Goal: Information Seeking & Learning: Learn about a topic

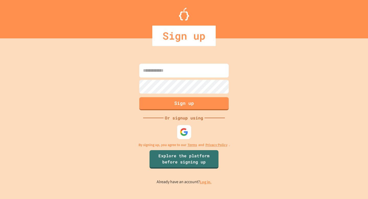
click at [186, 131] on img at bounding box center [184, 132] width 8 height 8
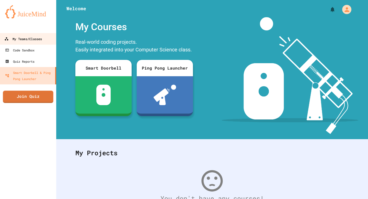
click at [19, 40] on div "My Teams/Classes" at bounding box center [23, 39] width 38 height 6
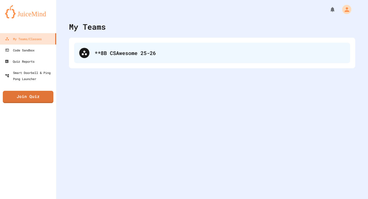
click at [117, 61] on div "**8B CSAwesome 25-26" at bounding box center [212, 53] width 276 height 20
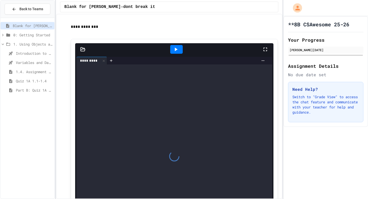
click at [44, 92] on span "Part B: Quiz 1A 1.1-1.4" at bounding box center [34, 89] width 37 height 5
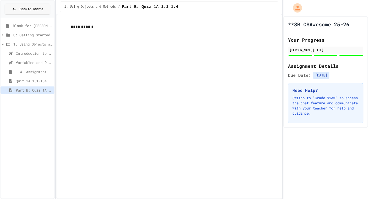
click at [33, 9] on span "Back to Teams" at bounding box center [31, 8] width 24 height 5
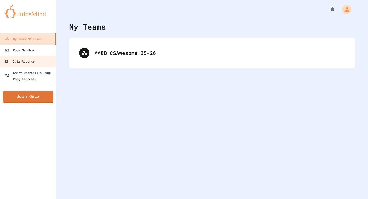
click at [34, 103] on div "My Teams/Classes Code Sandbox Quiz Reports Smart Doorbell & Ping Pong Launcher …" at bounding box center [28, 99] width 56 height 199
click at [42, 99] on link "Join Quiz" at bounding box center [28, 97] width 51 height 12
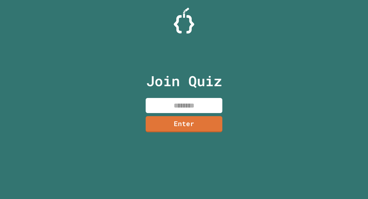
click at [167, 106] on input at bounding box center [184, 105] width 77 height 15
click at [176, 112] on input at bounding box center [184, 105] width 77 height 15
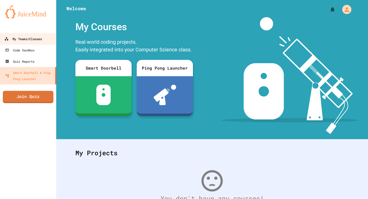
click at [24, 41] on div "My Teams/Classes" at bounding box center [23, 39] width 38 height 6
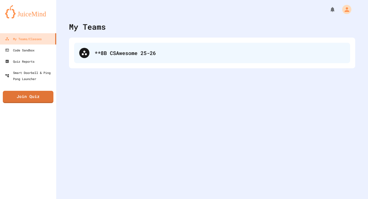
click at [133, 55] on div "**8B CSAwesome 25-26" at bounding box center [220, 53] width 251 height 8
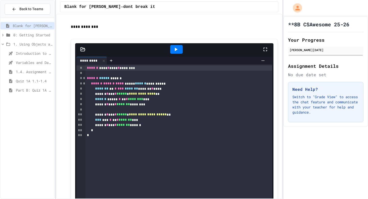
click at [31, 52] on span "Introduction to Algorithms, Programming, and Compilers" at bounding box center [34, 53] width 37 height 5
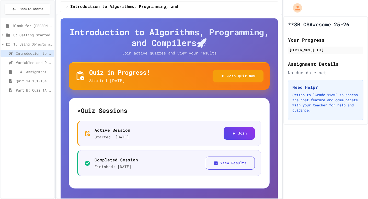
click at [30, 64] on span "Variables and Data Types - Quiz" at bounding box center [34, 62] width 37 height 5
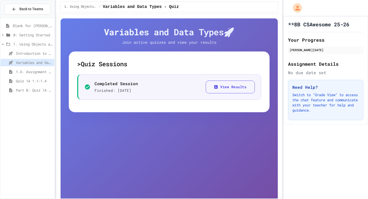
click at [35, 54] on span "Introduction to Algorithms, Programming, and Compilers" at bounding box center [34, 53] width 37 height 5
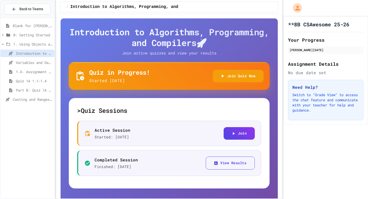
click at [38, 97] on span "Casting and Ranges of Variables" at bounding box center [33, 99] width 40 height 5
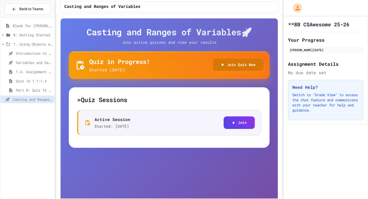
click at [251, 69] on button "Join Quiz Now" at bounding box center [238, 65] width 51 height 13
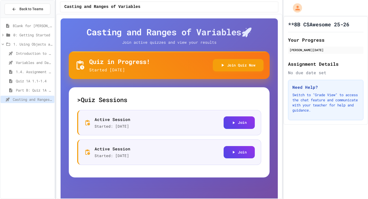
click at [40, 93] on div "Part B: Quiz 1A 1.1-1.4" at bounding box center [28, 89] width 54 height 7
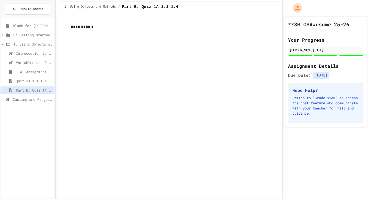
click at [38, 100] on span "Casting and Ranges of Variables" at bounding box center [33, 99] width 40 height 5
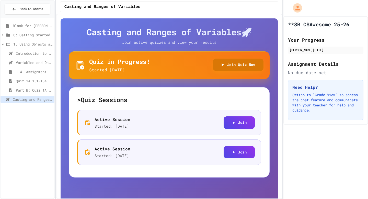
click at [237, 66] on button "Join Quiz Now" at bounding box center [238, 65] width 51 height 13
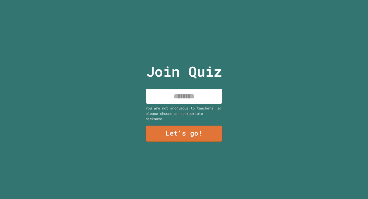
click at [180, 93] on input at bounding box center [184, 96] width 77 height 15
type input "******"
click at [190, 131] on link "Let's go!" at bounding box center [184, 134] width 77 height 16
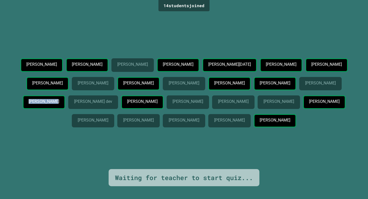
drag, startPoint x: 151, startPoint y: 91, endPoint x: 192, endPoint y: 88, distance: 41.1
click at [59, 99] on p "Adam Roberts" at bounding box center [44, 101] width 30 height 5
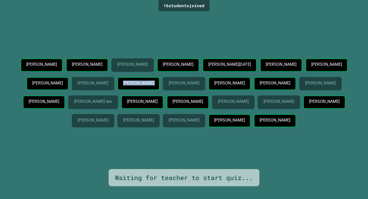
drag, startPoint x: 205, startPoint y: 71, endPoint x: 239, endPoint y: 75, distance: 34.5
click at [239, 75] on div "Maddox Nie Aiden Davis Zhixuan Xu Mustafa Azhar Aarush Kartik Michael Wang Xan …" at bounding box center [184, 93] width 343 height 71
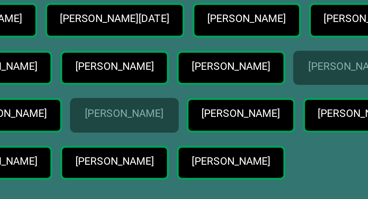
drag, startPoint x: 286, startPoint y: 94, endPoint x: 320, endPoint y: 94, distance: 34.0
click at [157, 99] on p "William Wang" at bounding box center [142, 101] width 30 height 5
drag, startPoint x: 288, startPoint y: 94, endPoint x: 328, endPoint y: 95, distance: 39.9
click at [164, 95] on div "William Wang" at bounding box center [142, 102] width 42 height 14
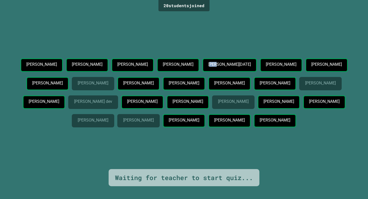
drag, startPoint x: 242, startPoint y: 48, endPoint x: 253, endPoint y: 48, distance: 11.2
click at [251, 62] on p "[PERSON_NAME][DATE]" at bounding box center [229, 64] width 42 height 5
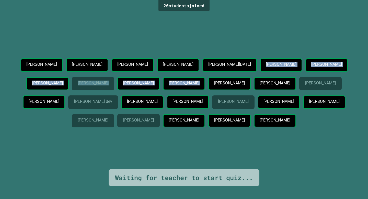
drag, startPoint x: 295, startPoint y: 49, endPoint x: 363, endPoint y: 55, distance: 67.5
click at [363, 55] on div "20 student s joined Maddox Nie Aiden Davis Zhixuan Xu Mustafa Azhar Aarush Kart…" at bounding box center [184, 99] width 368 height 199
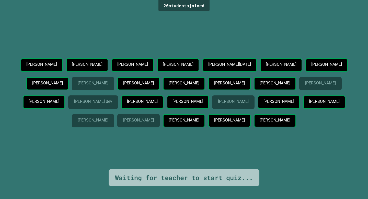
click at [346, 58] on div "Maddox Nie Aiden Davis Zhixuan Xu Mustafa Azhar Aarush Kartik Michael Wang Xan …" at bounding box center [184, 93] width 343 height 71
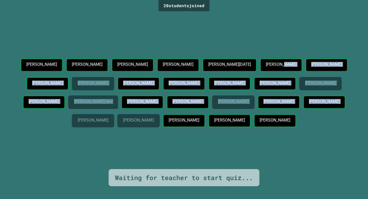
drag, startPoint x: 319, startPoint y: 50, endPoint x: 339, endPoint y: 97, distance: 51.1
click at [339, 97] on div "Maddox Nie Aiden Davis Zhixuan Xu Mustafa Azhar Aarush Kartik Michael Wang Xan …" at bounding box center [184, 93] width 343 height 71
click at [339, 96] on div "Maddox Nie Aiden Davis Zhixuan Xu Mustafa Azhar Aarush Kartik Michael Wang Xan …" at bounding box center [184, 93] width 343 height 71
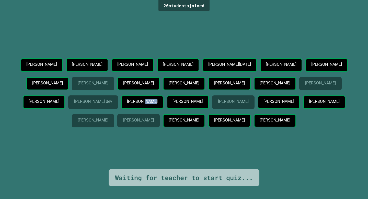
drag, startPoint x: 307, startPoint y: 93, endPoint x: 327, endPoint y: 91, distance: 20.6
click at [164, 95] on div "[PERSON_NAME]" at bounding box center [142, 102] width 42 height 14
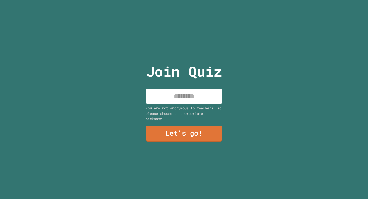
click at [191, 101] on input at bounding box center [184, 96] width 77 height 15
type input "******"
click at [183, 143] on div "Join Quiz ****** You are not anonymous to teachers, so please choose an appropr…" at bounding box center [184, 99] width 86 height 199
click at [184, 136] on link "Let's go!" at bounding box center [184, 134] width 76 height 16
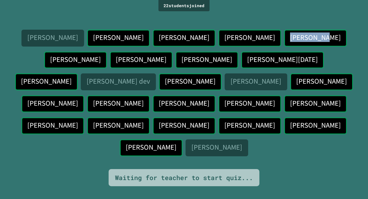
drag, startPoint x: 246, startPoint y: 48, endPoint x: 280, endPoint y: 50, distance: 33.3
click at [290, 41] on p "[PERSON_NAME]" at bounding box center [315, 37] width 50 height 8
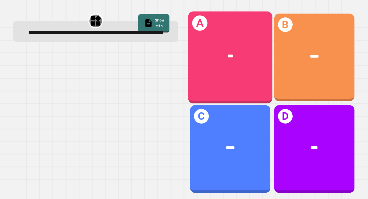
drag, startPoint x: 244, startPoint y: 50, endPoint x: 242, endPoint y: 46, distance: 4.8
click at [242, 46] on div "***" at bounding box center [230, 56] width 84 height 26
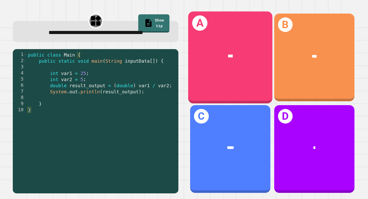
click at [239, 60] on div "***" at bounding box center [230, 56] width 84 height 26
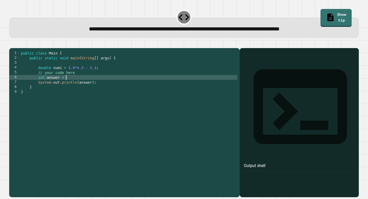
click at [68, 84] on div "public class Main { public static void main ( String [ ] args ) { double num1 =…" at bounding box center [128, 121] width 217 height 141
click at [65, 85] on div "public class Main { public static void main ( String [ ] args ) { double num1 =…" at bounding box center [128, 121] width 217 height 141
click at [114, 84] on div "public class Main { public static void main ( String [ ] args ) { double num1 =…" at bounding box center [128, 121] width 217 height 141
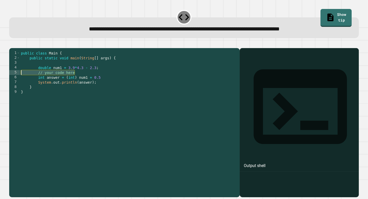
drag, startPoint x: 80, startPoint y: 80, endPoint x: 17, endPoint y: 80, distance: 62.1
click at [17, 80] on div "**********" at bounding box center [123, 116] width 228 height 131
click at [12, 44] on icon "button" at bounding box center [12, 44] width 0 height 0
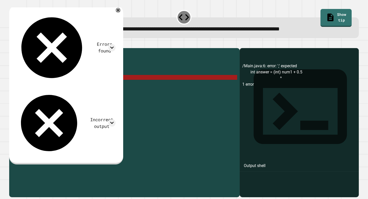
drag, startPoint x: 109, startPoint y: 84, endPoint x: 93, endPoint y: 83, distance: 16.1
click at [93, 83] on div "public class Main { public static void main ( String [ ] args ) { double num1 =…" at bounding box center [128, 121] width 217 height 141
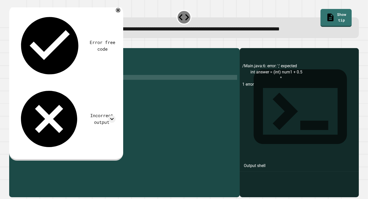
click at [17, 47] on icon "button" at bounding box center [15, 47] width 3 height 4
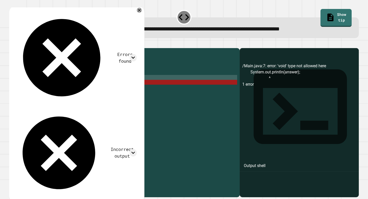
click at [94, 84] on div "public class Main { public static void main ( String [ ] args ) { double num1 =…" at bounding box center [128, 121] width 217 height 141
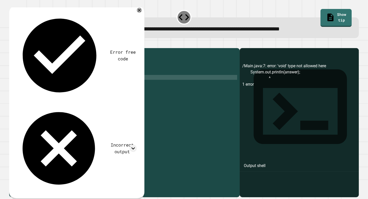
scroll to position [0, 5]
type textarea "**********"
click at [12, 44] on button "button" at bounding box center [12, 44] width 0 height 0
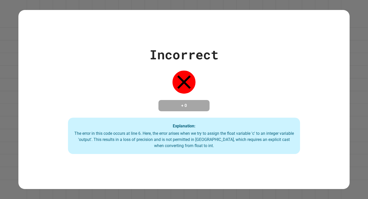
click at [142, 95] on div "Incorrect + 0 Explanation: The error in this code occurs at line 6. Here, the e…" at bounding box center [183, 99] width 331 height 109
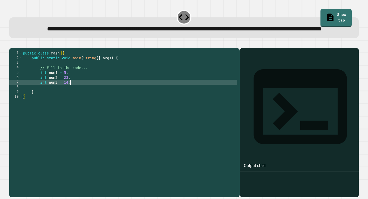
click at [92, 100] on div "public class Main { public static void main ( String [ ] args ) { // Fill in th…" at bounding box center [129, 116] width 215 height 131
click at [92, 108] on div "public class Main { public static void main ( String [ ] args ) { // Fill in th…" at bounding box center [129, 116] width 215 height 131
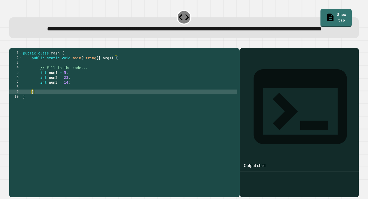
click at [92, 101] on div "public class Main { public static void main ( String [ ] args ) { // Fill in th…" at bounding box center [129, 116] width 215 height 131
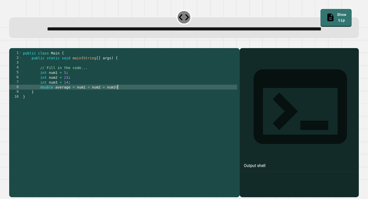
scroll to position [0, 6]
click at [77, 104] on div "public class Main { public static void main ( String [ ] args ) { // Fill in th…" at bounding box center [129, 116] width 215 height 131
click at [124, 105] on div "public class Main { public static void main ( String [ ] args ) { // Fill in th…" at bounding box center [129, 116] width 215 height 131
type textarea "**********"
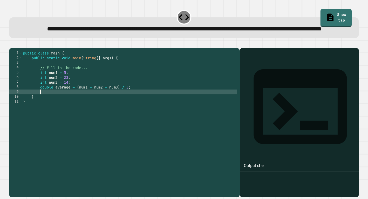
scroll to position [0, 1]
type textarea "*"
type textarea "**********"
click at [12, 44] on icon "button" at bounding box center [12, 44] width 0 height 0
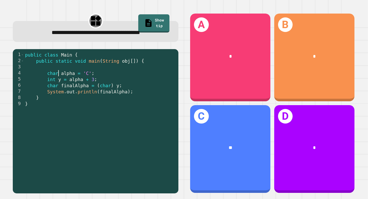
drag, startPoint x: 59, startPoint y: 74, endPoint x: 109, endPoint y: 73, distance: 50.6
click at [109, 74] on div "public class Main { public static void main ( String obj [ ]) { char alpha = 'C…" at bounding box center [100, 125] width 152 height 147
drag, startPoint x: 63, startPoint y: 87, endPoint x: 115, endPoint y: 86, distance: 52.2
click at [115, 86] on div "public class Main { public static void main ( String obj [ ]) { char alpha = 'C…" at bounding box center [100, 125] width 152 height 147
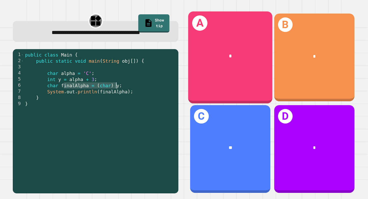
click at [240, 63] on div "*" at bounding box center [230, 56] width 84 height 26
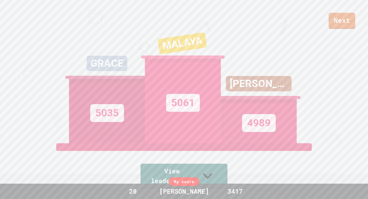
scroll to position [0, 0]
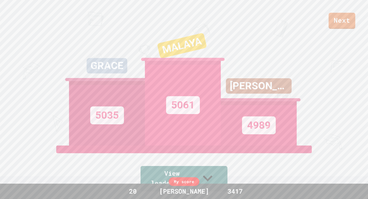
click at [351, 25] on link "Next" at bounding box center [342, 21] width 27 height 16
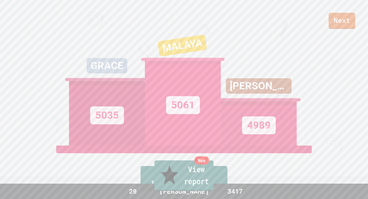
click at [189, 182] on link "New View report" at bounding box center [183, 175] width 59 height 31
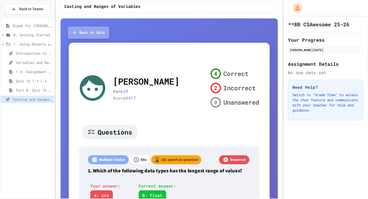
click at [96, 33] on button "Back to Quiz" at bounding box center [88, 33] width 41 height 12
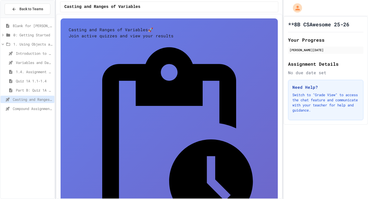
click at [32, 112] on div "Compound Assignment Operators" at bounding box center [28, 108] width 54 height 7
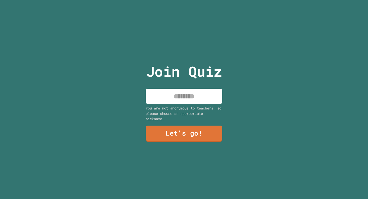
click at [156, 100] on input at bounding box center [184, 96] width 77 height 15
type input "*"
type input "******"
click at [190, 130] on link "Let's go!" at bounding box center [184, 133] width 76 height 17
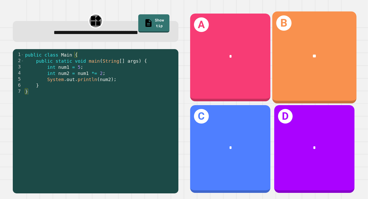
click at [309, 74] on div "B **" at bounding box center [314, 58] width 84 height 92
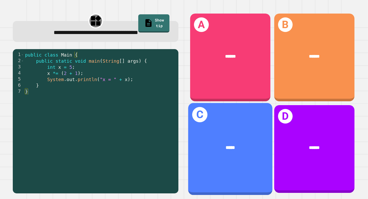
click at [234, 68] on div "******" at bounding box center [230, 56] width 80 height 25
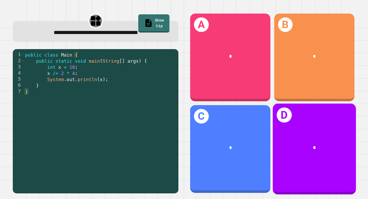
click at [337, 171] on div "D *" at bounding box center [314, 148] width 83 height 91
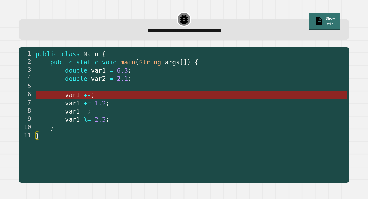
click at [89, 95] on span "+-" at bounding box center [87, 95] width 7 height 7
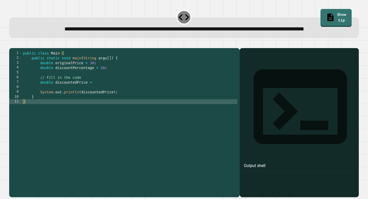
click at [99, 99] on div "public class Main { public static void main ( String args [ ]) { double origina…" at bounding box center [129, 116] width 215 height 131
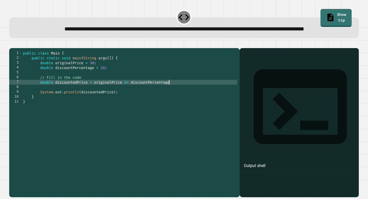
scroll to position [0, 10]
click at [12, 44] on icon "button" at bounding box center [12, 44] width 0 height 0
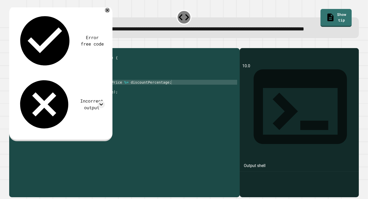
click at [128, 99] on div "public class Main { public static void main ( String args [ ]) { double origina…" at bounding box center [129, 116] width 215 height 131
click at [166, 99] on div "public class Main { public static void main ( String args [ ]) { double origina…" at bounding box center [129, 116] width 215 height 131
click at [12, 44] on button "button" at bounding box center [12, 44] width 0 height 0
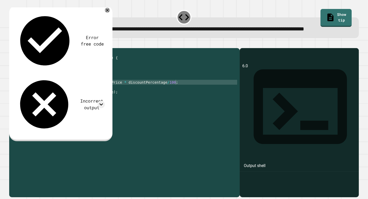
click at [126, 98] on div "public class Main { public static void main ( String args [ ]) { double origina…" at bounding box center [129, 116] width 215 height 131
click at [209, 98] on div "public class Main { public static void main ( String args [ ]) { double origina…" at bounding box center [129, 116] width 215 height 131
type textarea "**********"
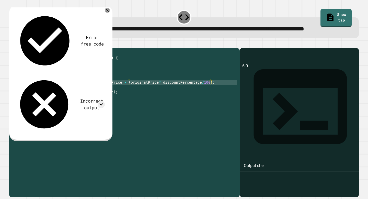
click at [23, 48] on div at bounding box center [184, 45] width 350 height 6
click at [12, 44] on button "button" at bounding box center [12, 44] width 0 height 0
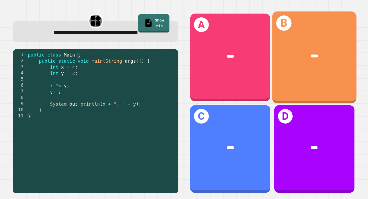
click at [333, 73] on div "B ****" at bounding box center [314, 58] width 84 height 92
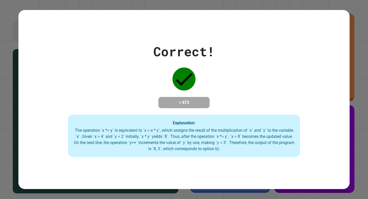
click at [222, 81] on div "Correct! + 873 Explanation: The operation `x *= y` is equivalent to `x = x * y`…" at bounding box center [183, 99] width 331 height 115
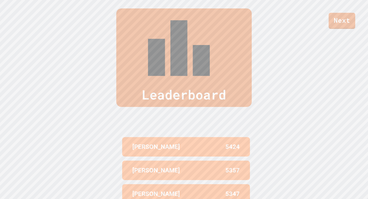
scroll to position [198, 0]
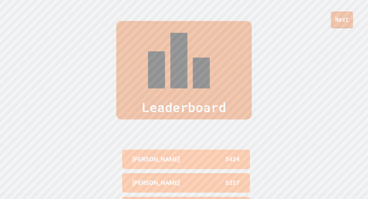
click at [338, 22] on link "Next" at bounding box center [342, 20] width 22 height 17
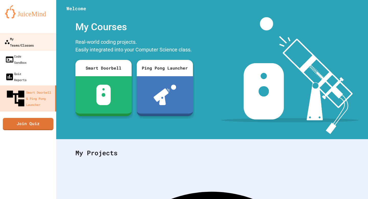
click at [15, 35] on link "My Teams/Classes" at bounding box center [28, 42] width 58 height 18
